Goal: Navigation & Orientation: Find specific page/section

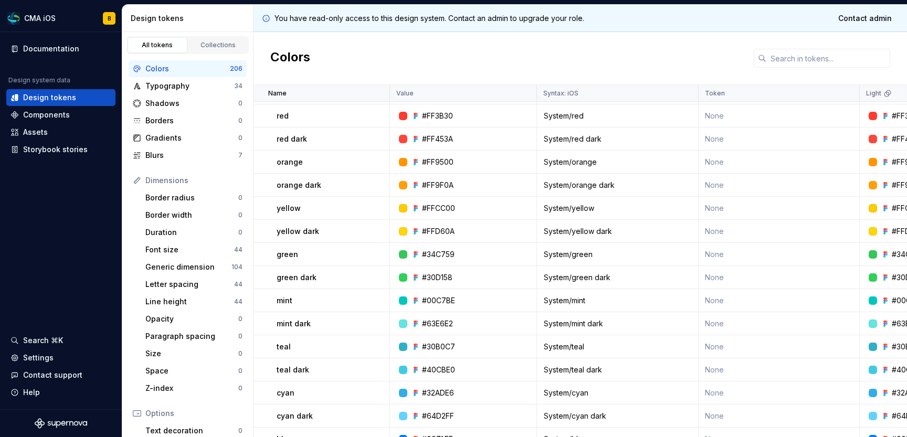
scroll to position [1397, 0]
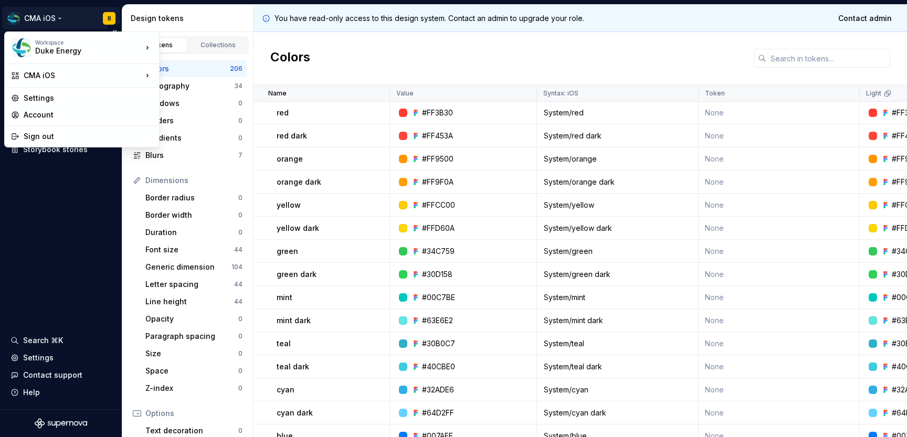
click at [64, 21] on html "CMA iOS B Documentation Design system data Design tokens Components Assets Stor…" at bounding box center [453, 218] width 907 height 437
click at [196, 127] on div "Helix" at bounding box center [210, 130] width 68 height 10
